Goal: Information Seeking & Learning: Check status

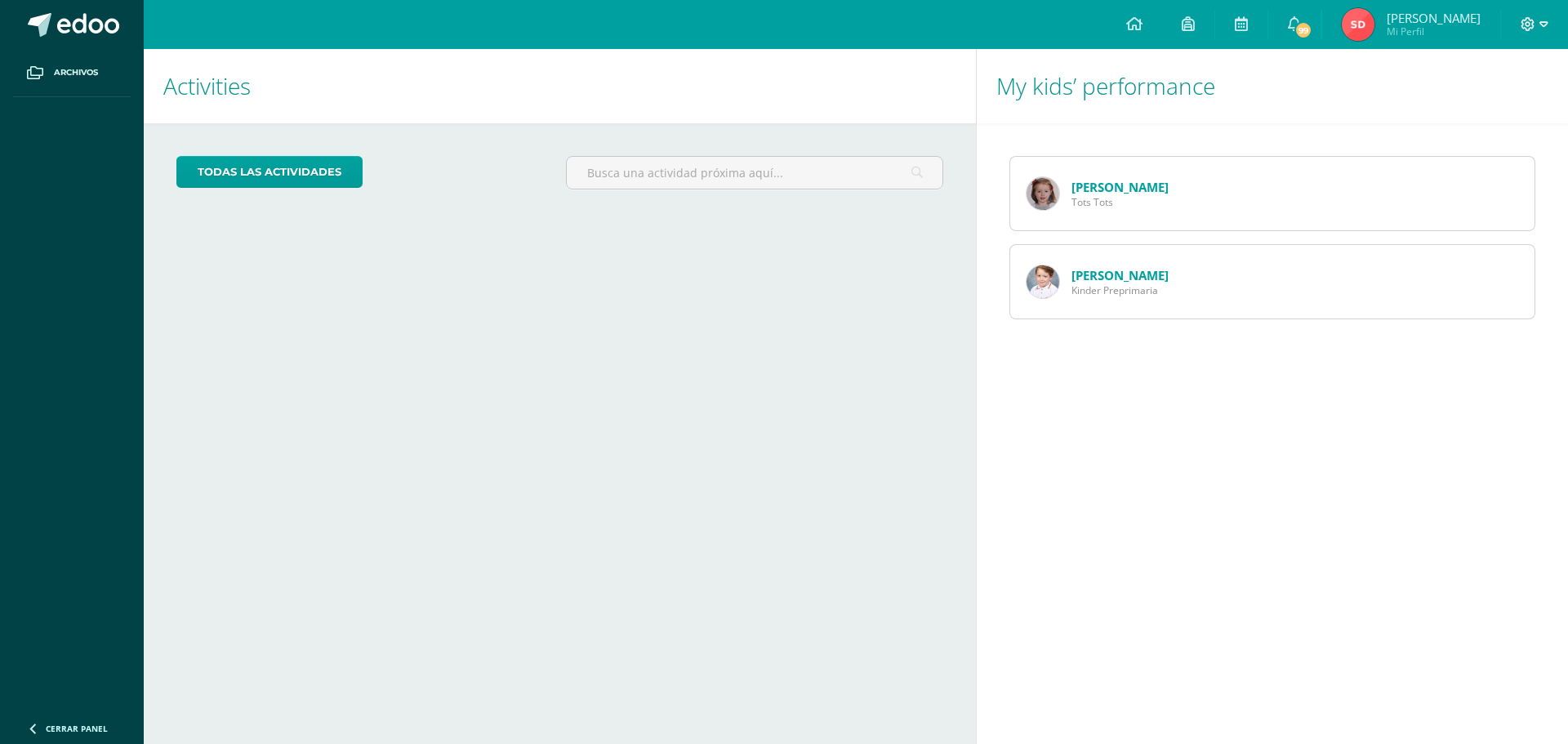
click at [1536, 23] on span at bounding box center [1534, 25] width 28 height 18
click at [1289, 493] on div "My kids’ performance [PERSON_NAME] Tots Tots [PERSON_NAME] Preprimaria" at bounding box center [1274, 396] width 598 height 695
click at [1121, 187] on link "[PERSON_NAME]" at bounding box center [1120, 187] width 97 height 17
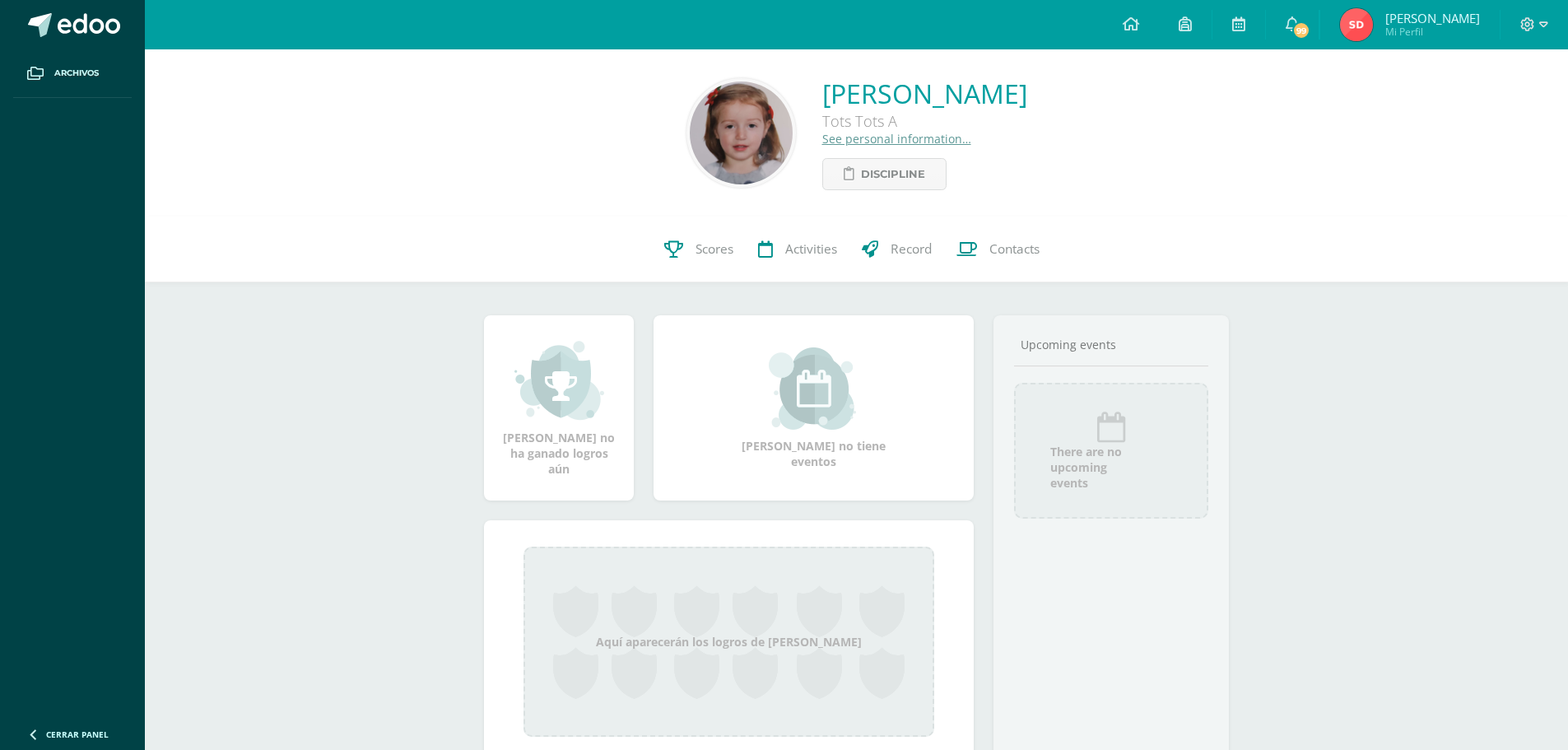
click at [839, 137] on link "See personal information…" at bounding box center [897, 138] width 149 height 16
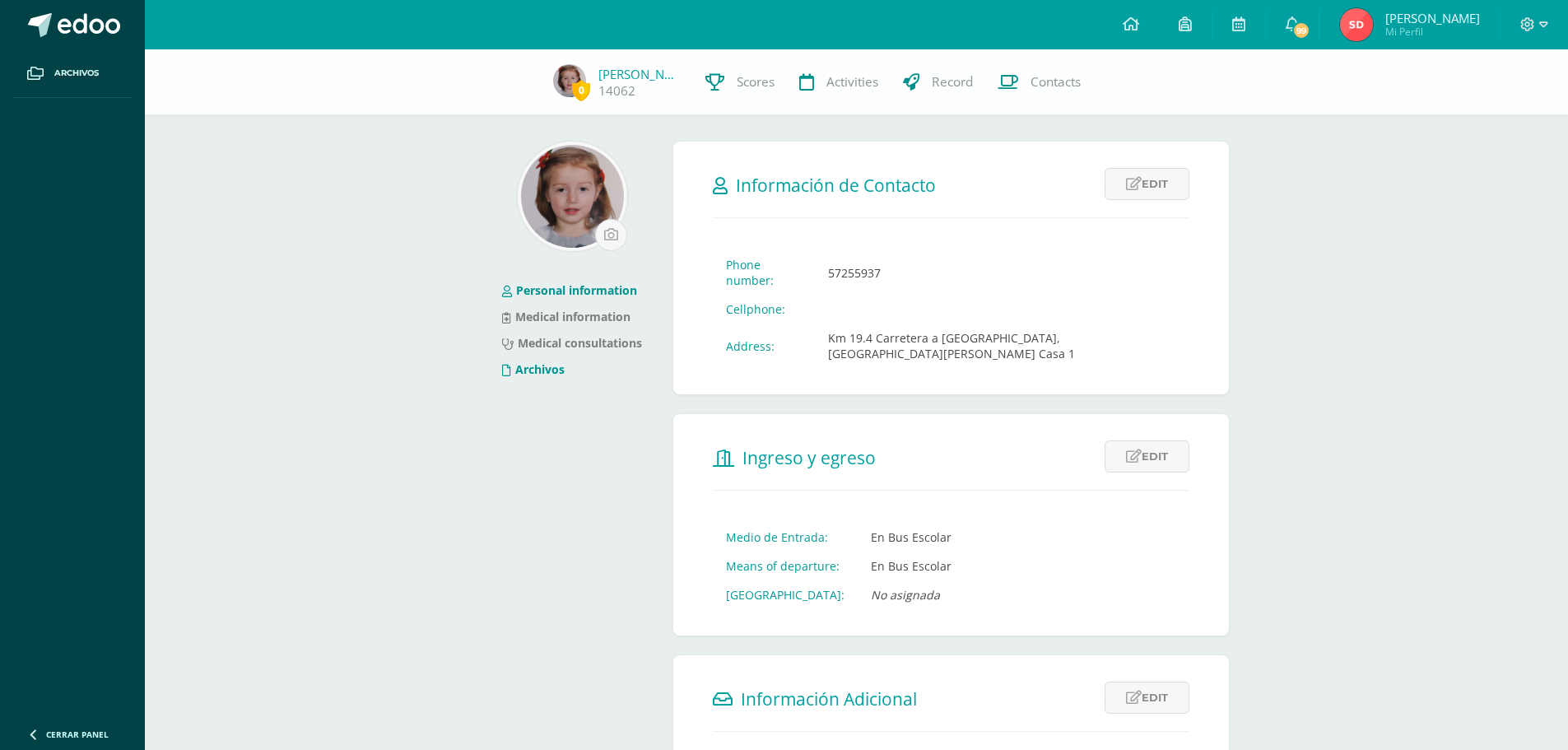
click at [546, 371] on link "Archivos" at bounding box center [533, 369] width 63 height 16
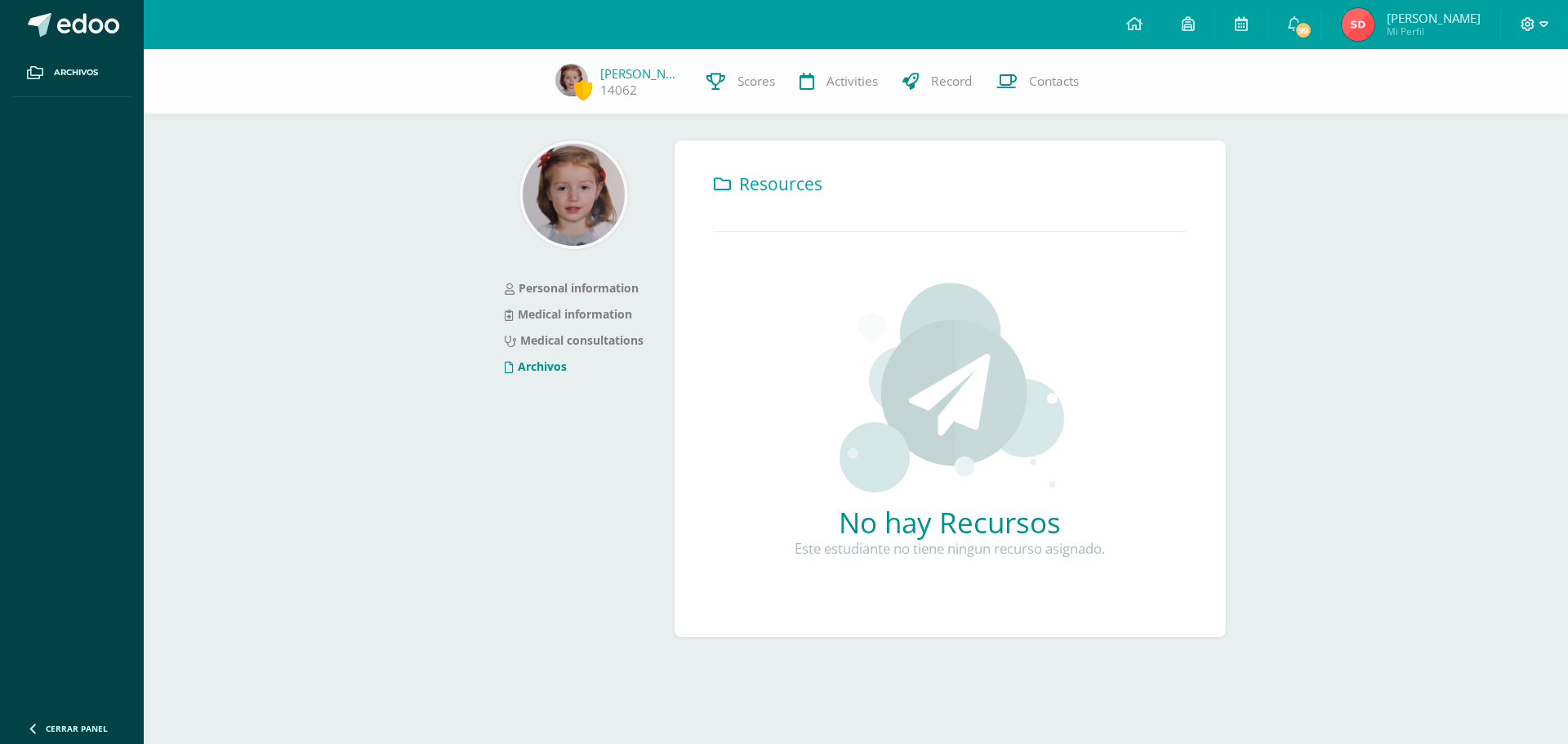
click at [1546, 25] on div at bounding box center [1534, 24] width 67 height 49
click at [1541, 25] on icon at bounding box center [1543, 24] width 9 height 6
drag, startPoint x: 1412, startPoint y: 290, endPoint x: 1398, endPoint y: 137, distance: 153.6
click at [1412, 288] on div "Adira Aparicio 14062 Scores Activities Record Contacts Personal information Med…" at bounding box center [856, 369] width 1424 height 641
click at [1321, 30] on link "99" at bounding box center [1293, 24] width 52 height 49
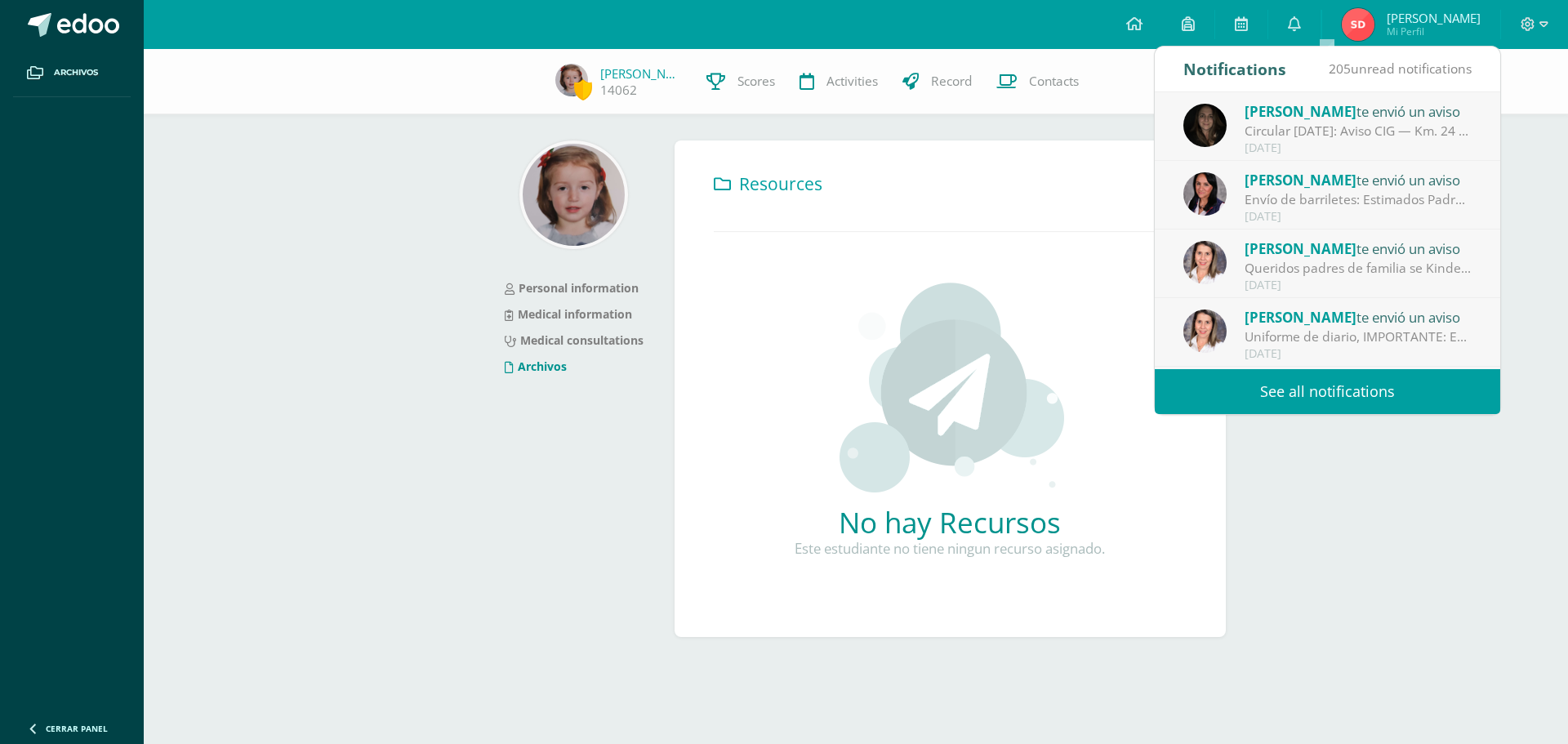
click at [1433, 23] on span "[PERSON_NAME]" at bounding box center [1432, 18] width 94 height 17
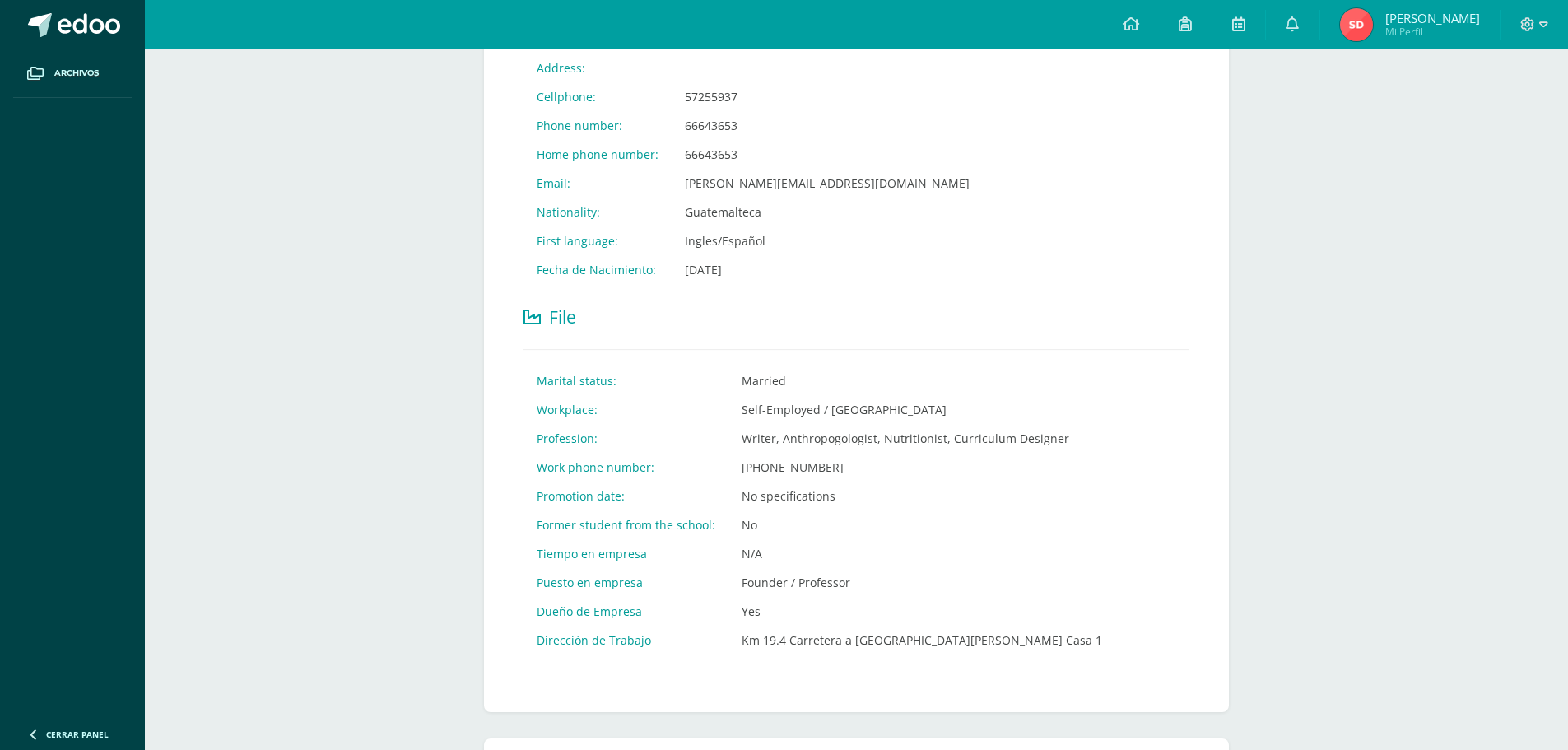
scroll to position [279, 0]
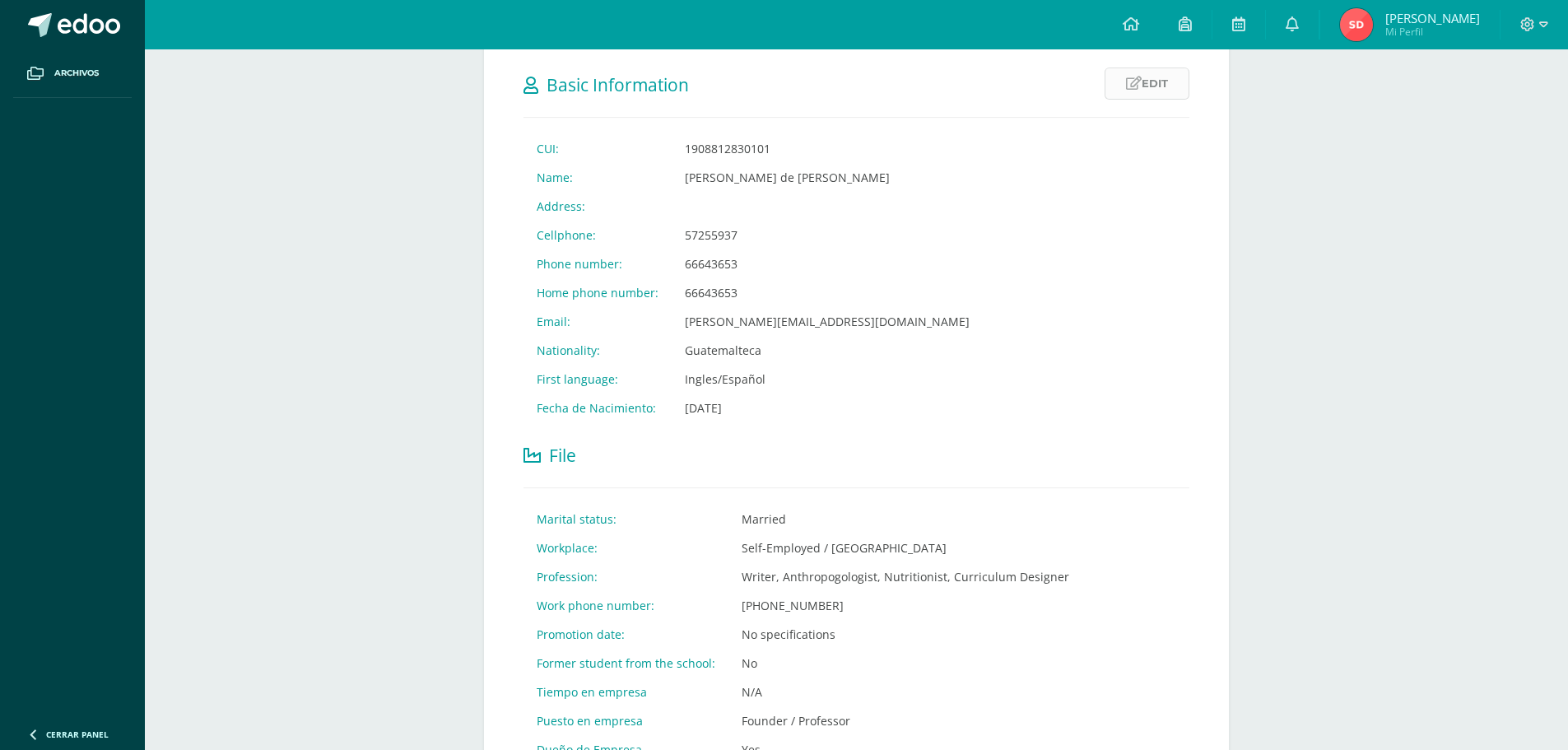
click at [1148, 77] on link "Edit" at bounding box center [1147, 83] width 85 height 32
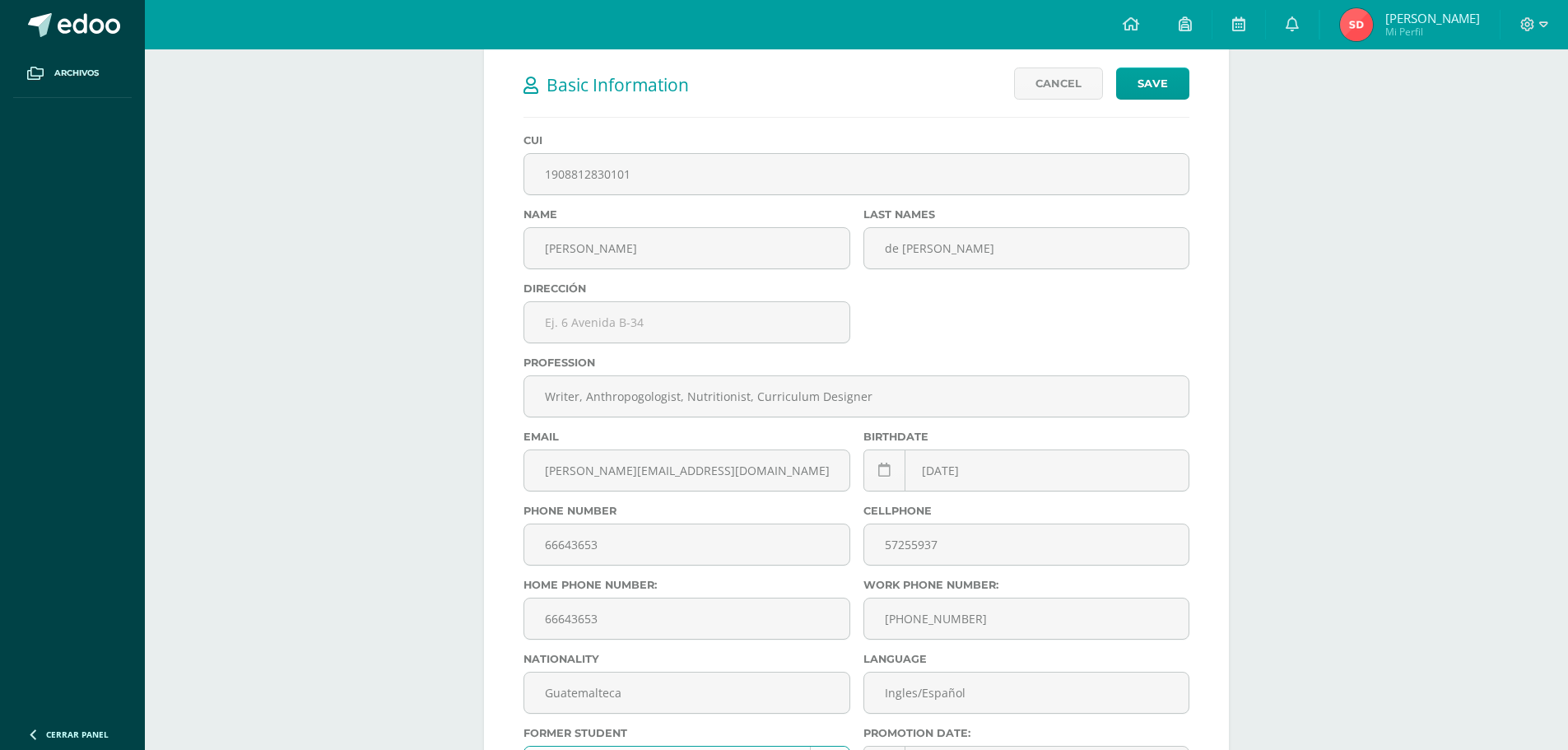
click at [1071, 83] on link "Cancel" at bounding box center [1058, 83] width 89 height 32
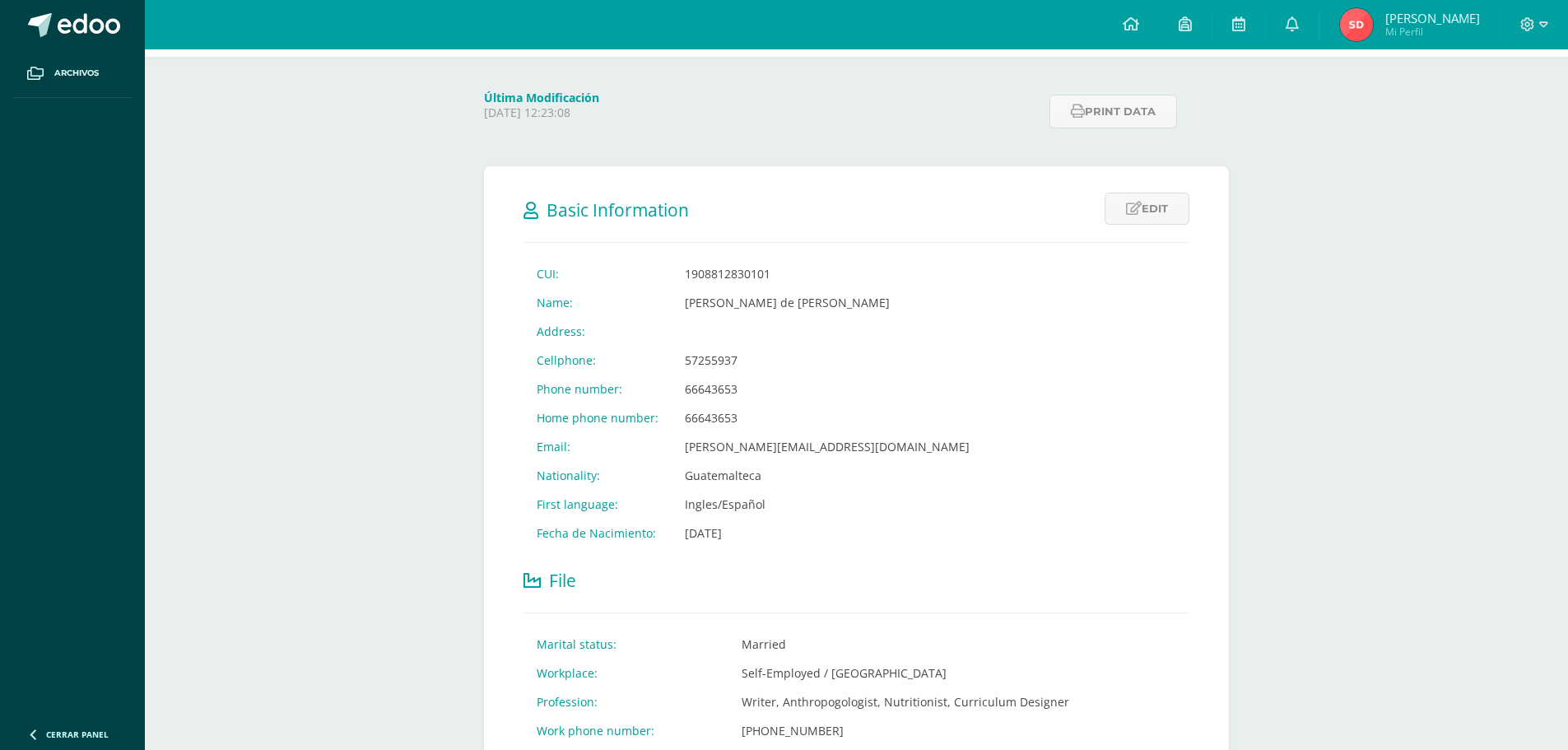
scroll to position [0, 0]
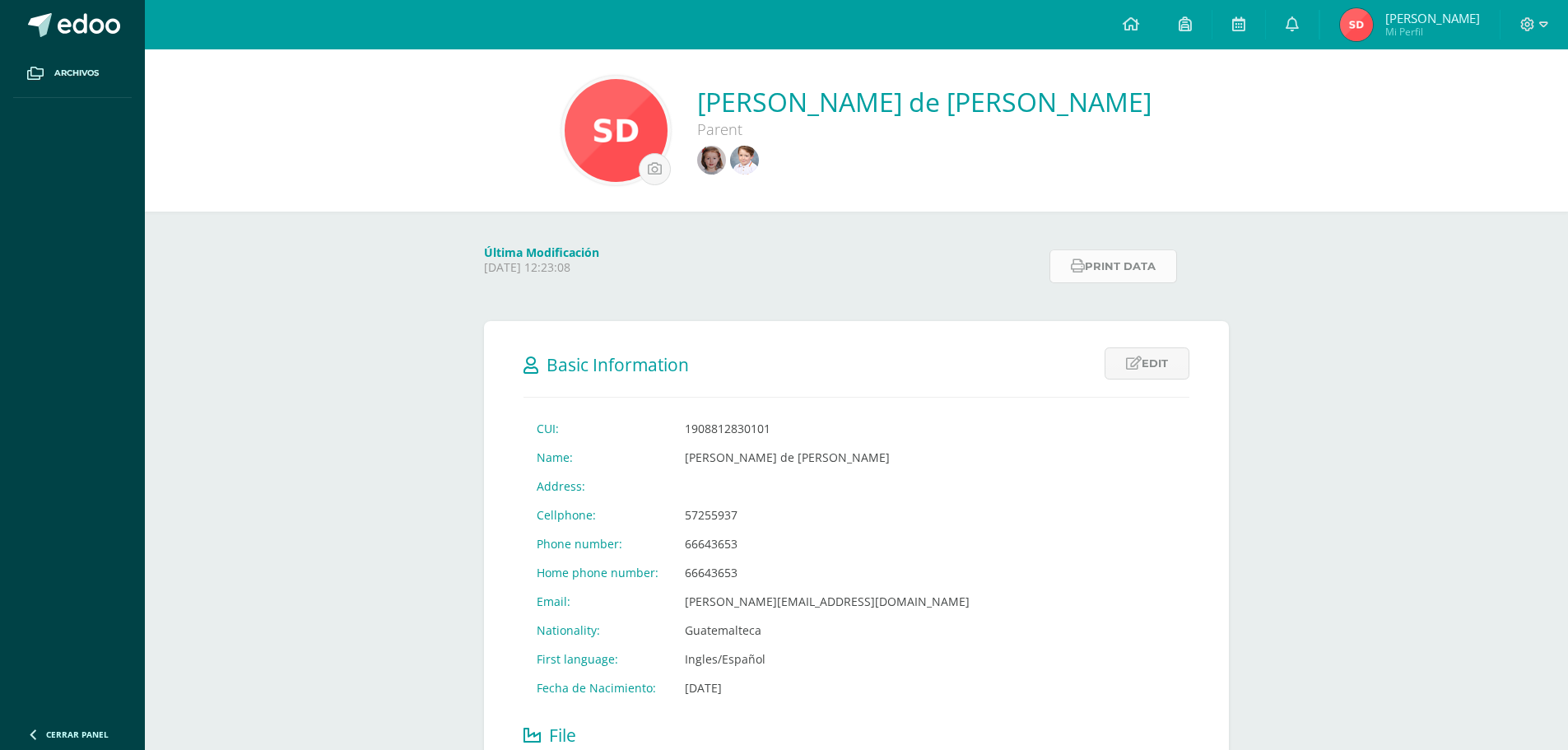
click at [1138, 264] on button "Print data" at bounding box center [1113, 266] width 128 height 33
